Goal: Task Accomplishment & Management: Use online tool/utility

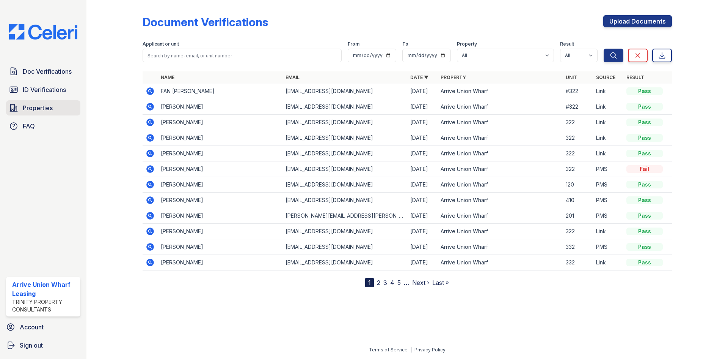
click at [42, 107] on span "Properties" at bounding box center [38, 107] width 30 height 9
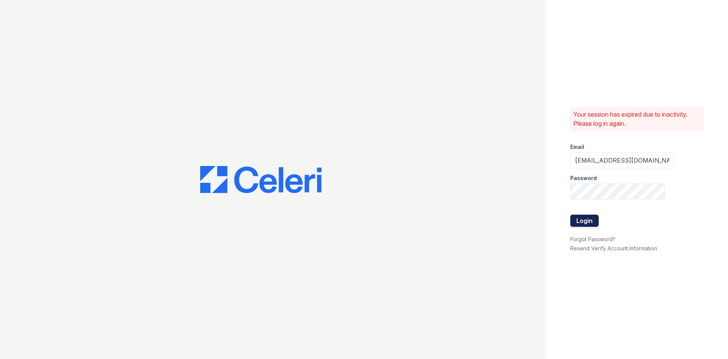
click at [588, 217] on button "Login" at bounding box center [585, 220] width 28 height 12
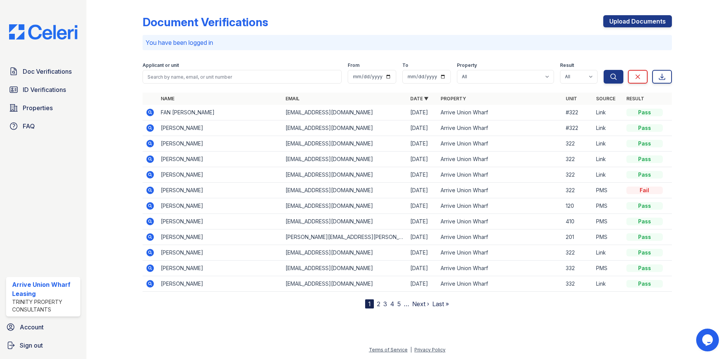
drag, startPoint x: 33, startPoint y: 107, endPoint x: 123, endPoint y: 112, distance: 89.3
click at [33, 107] on span "Properties" at bounding box center [38, 107] width 30 height 9
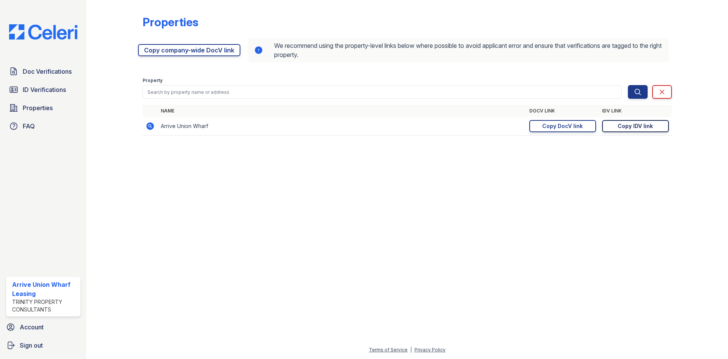
click at [637, 126] on div "Copy IDV link" at bounding box center [635, 126] width 35 height 8
click at [30, 91] on span "ID Verifications" at bounding box center [44, 89] width 43 height 9
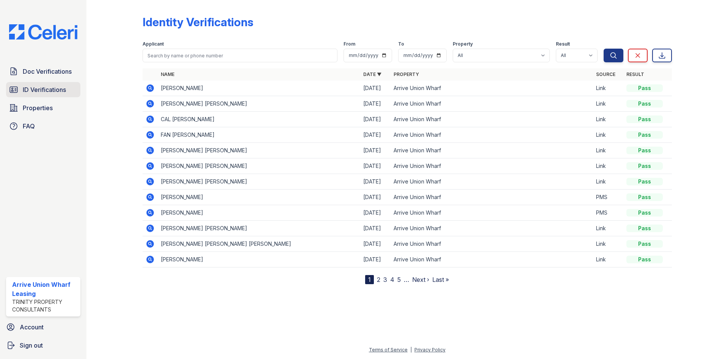
click at [48, 85] on span "ID Verifications" at bounding box center [44, 89] width 43 height 9
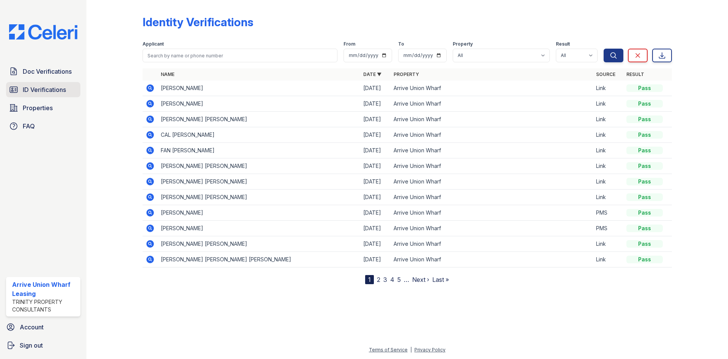
click at [49, 89] on span "ID Verifications" at bounding box center [44, 89] width 43 height 9
